Goal: Transaction & Acquisition: Purchase product/service

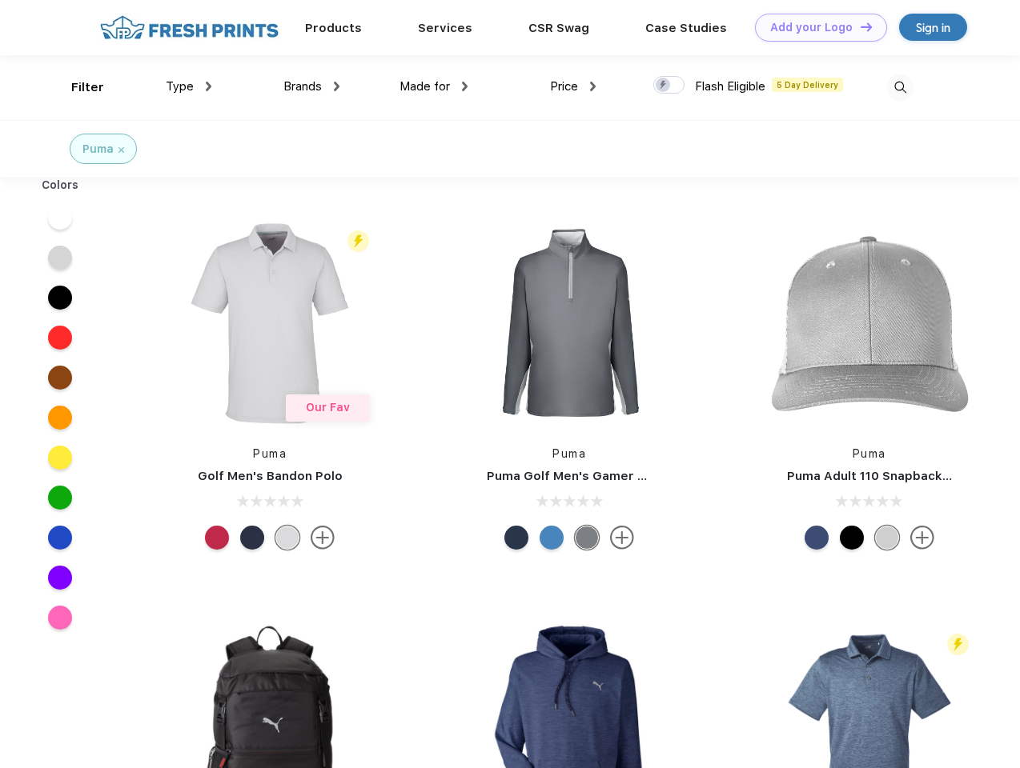
scroll to position [1, 0]
click at [815, 27] on link "Add your Logo Design Tool" at bounding box center [821, 28] width 132 height 28
click at [0, 0] on div "Design Tool" at bounding box center [0, 0] width 0 height 0
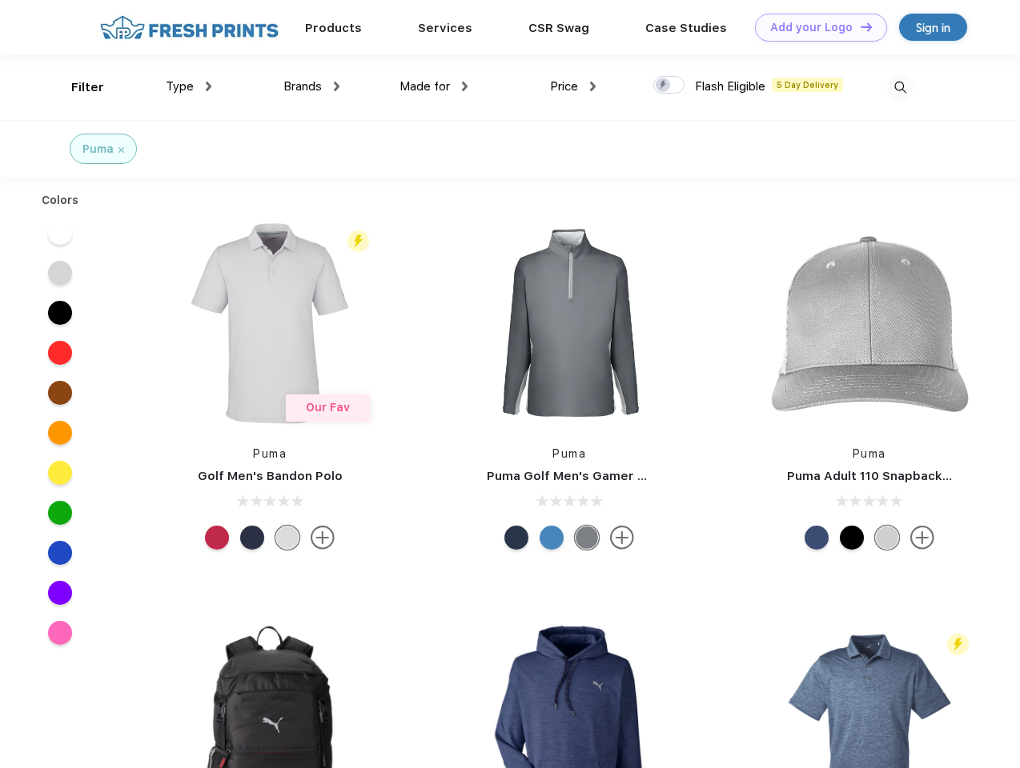
click at [859, 26] on link "Add your Logo Design Tool" at bounding box center [821, 28] width 132 height 28
click at [77, 87] on div "Filter" at bounding box center [87, 87] width 33 height 18
click at [189, 86] on span "Type" at bounding box center [180, 86] width 28 height 14
click at [311, 86] on span "Brands" at bounding box center [302, 86] width 38 height 14
click at [434, 86] on span "Made for" at bounding box center [424, 86] width 50 height 14
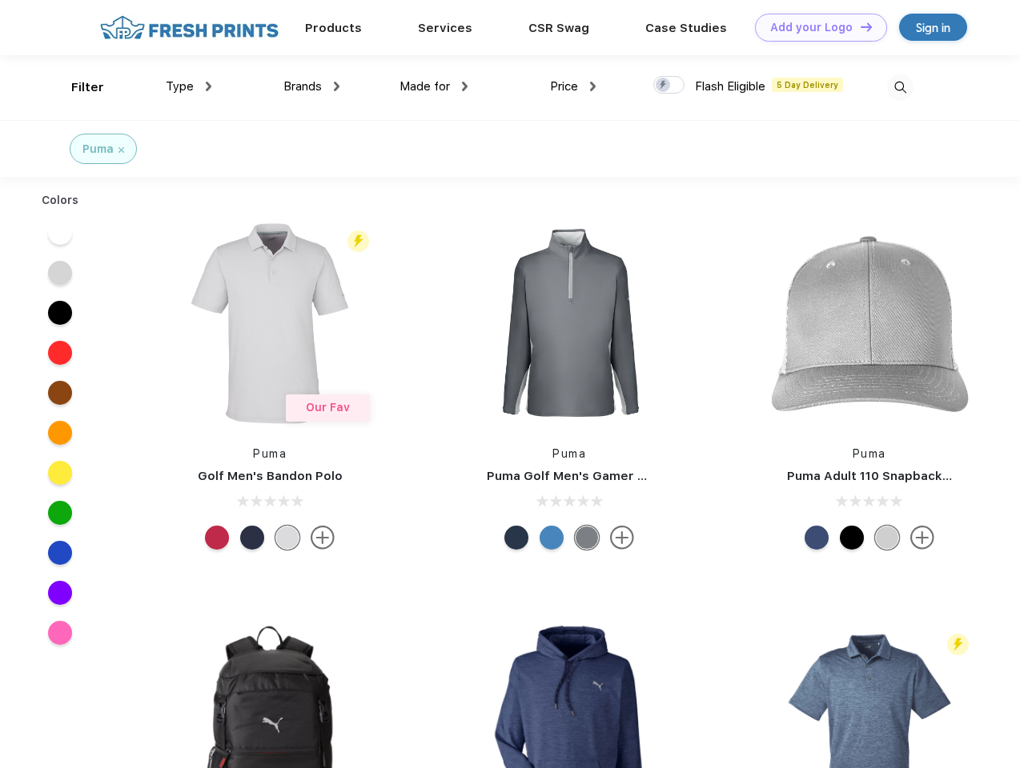
click at [573, 86] on span "Price" at bounding box center [564, 86] width 28 height 14
click at [669, 86] on div at bounding box center [668, 85] width 31 height 18
click at [664, 86] on input "checkbox" at bounding box center [658, 80] width 10 height 10
click at [900, 87] on img at bounding box center [900, 87] width 26 height 26
